Goal: Information Seeking & Learning: Learn about a topic

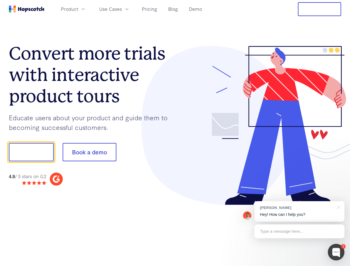
click at [175, 133] on div at bounding box center [258, 125] width 166 height 159
click at [78, 9] on span "Product" at bounding box center [69, 9] width 17 height 7
click at [122, 9] on span "Use Cases" at bounding box center [110, 9] width 23 height 7
click at [320, 9] on button "Free Trial" at bounding box center [319, 9] width 43 height 14
click at [31, 152] on button "Show me!" at bounding box center [31, 152] width 45 height 18
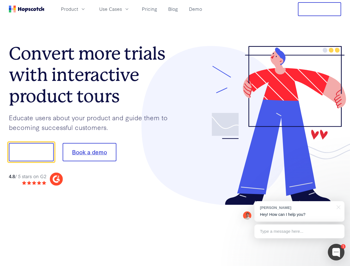
click at [89, 152] on button "Book a demo" at bounding box center [90, 152] width 54 height 18
click at [336, 252] on div at bounding box center [336, 252] width 17 height 17
click at [299, 211] on div "[PERSON_NAME] Hey! How can I help you?" at bounding box center [299, 211] width 90 height 21
click at [338, 207] on div at bounding box center [338, 206] width 14 height 11
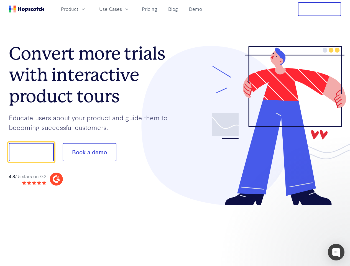
click at [299, 231] on div at bounding box center [293, 151] width 104 height 185
